Goal: Navigation & Orientation: Find specific page/section

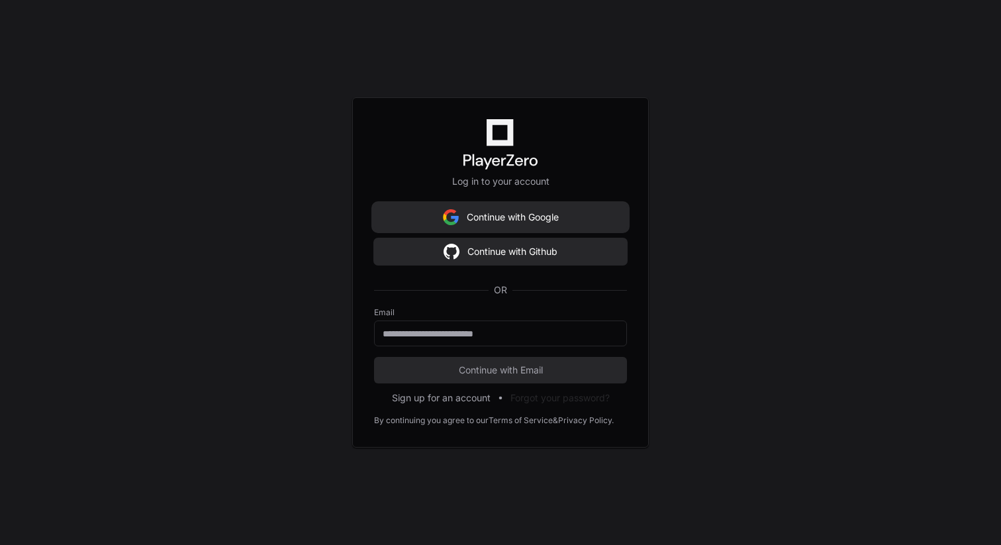
click at [525, 213] on button "Continue with Google" at bounding box center [500, 217] width 253 height 26
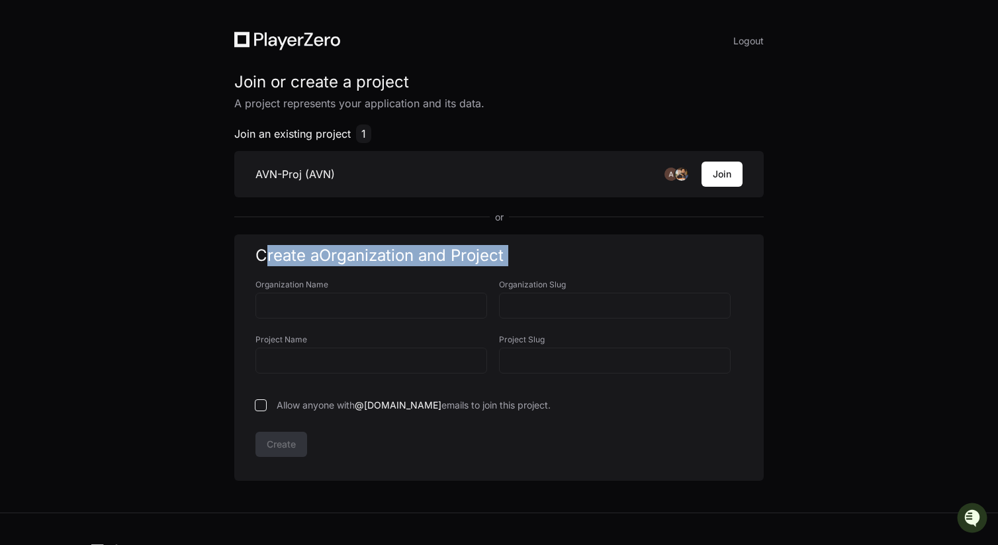
drag, startPoint x: 397, startPoint y: 276, endPoint x: 397, endPoint y: 242, distance: 34.4
click at [397, 242] on div "Create a Organization and Project Organization Name Organization Slug Project N…" at bounding box center [499, 357] width 530 height 246
click at [148, 178] on div "Logout Join or create a project A project represents your application and its d…" at bounding box center [499, 256] width 998 height 512
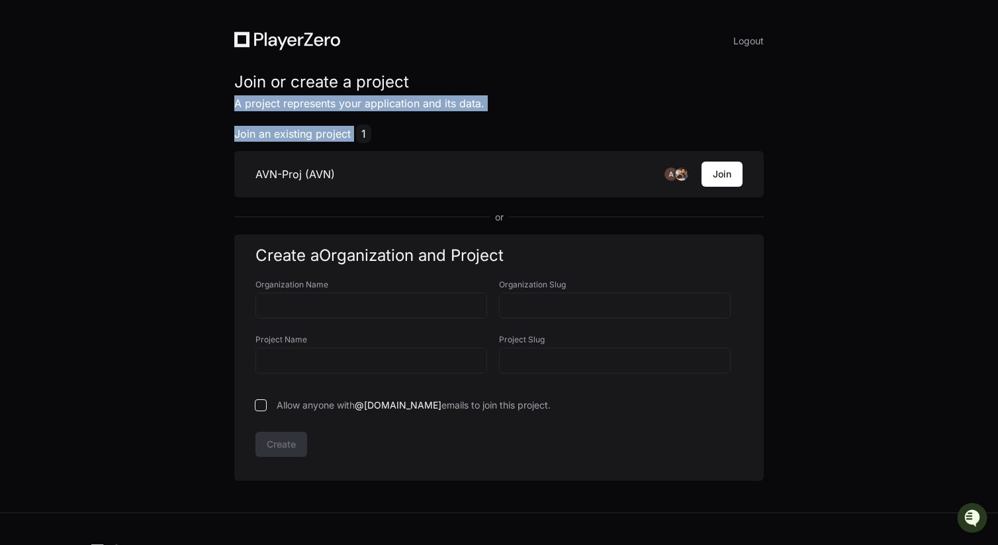
drag, startPoint x: 238, startPoint y: 95, endPoint x: 412, endPoint y: 113, distance: 175.0
click at [412, 113] on div "Join or create a project A project represents your application and its data. Jo…" at bounding box center [499, 275] width 530 height 409
click at [446, 113] on div "Join or create a project A project represents your application and its data. Jo…" at bounding box center [499, 275] width 530 height 409
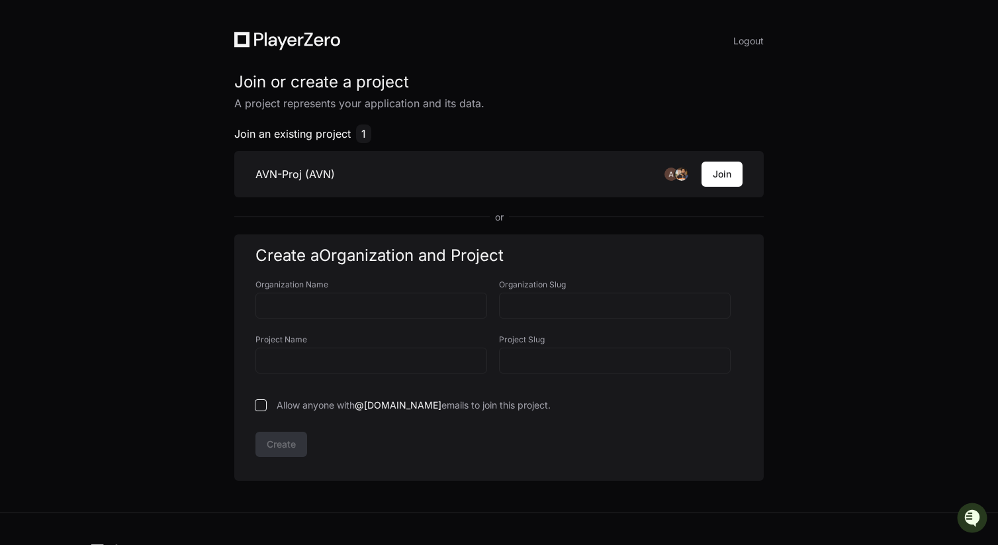
click at [329, 171] on h3 "AVN-Proj (AVN)" at bounding box center [295, 174] width 79 height 16
click at [273, 42] on icon at bounding box center [287, 41] width 106 height 19
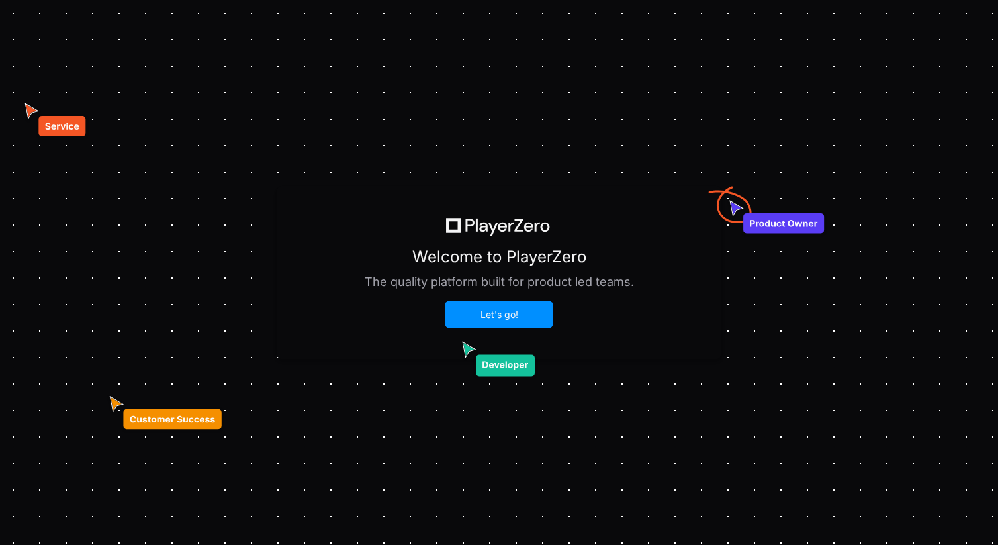
click at [518, 314] on button "Let's go!" at bounding box center [499, 314] width 106 height 25
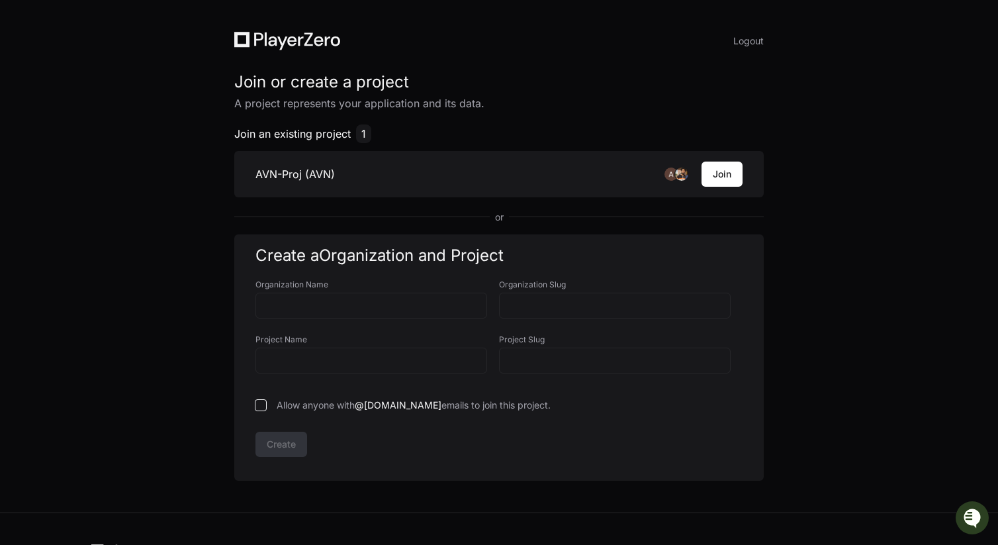
click at [970, 513] on icon "Open customer support" at bounding box center [973, 516] width 17 height 17
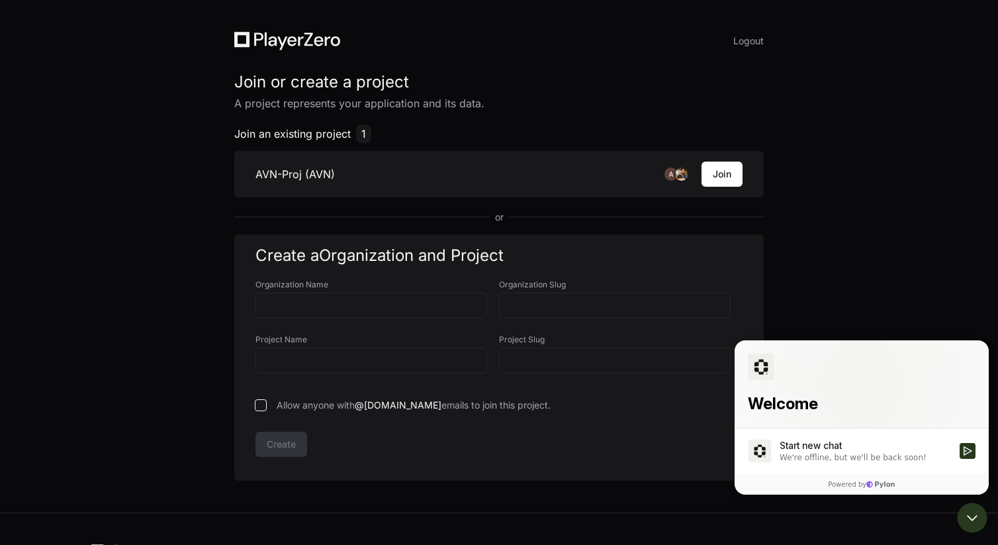
click at [839, 121] on div "Logout Join or create a project A project represents your application and its d…" at bounding box center [499, 256] width 998 height 512
